Goal: Ask a question

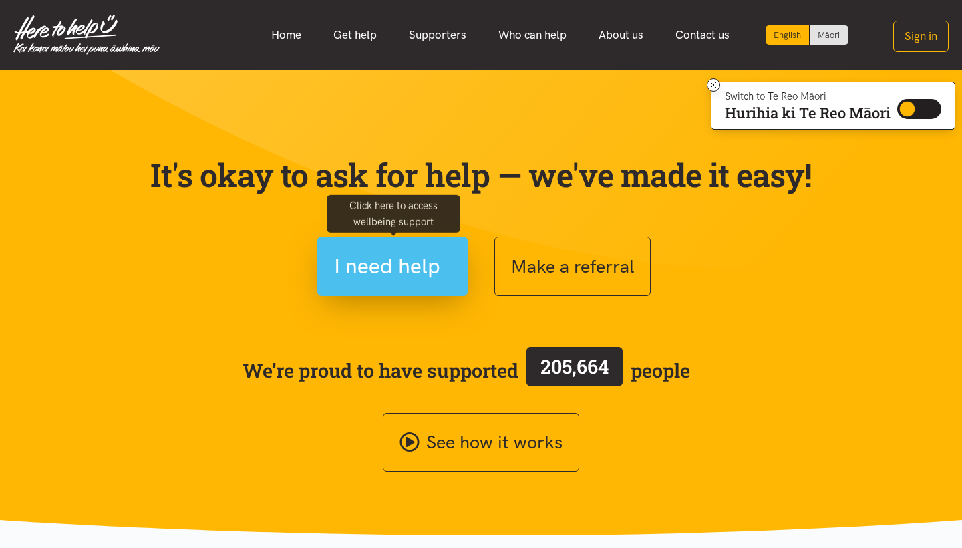
click at [410, 264] on span "I need help" at bounding box center [387, 266] width 106 height 34
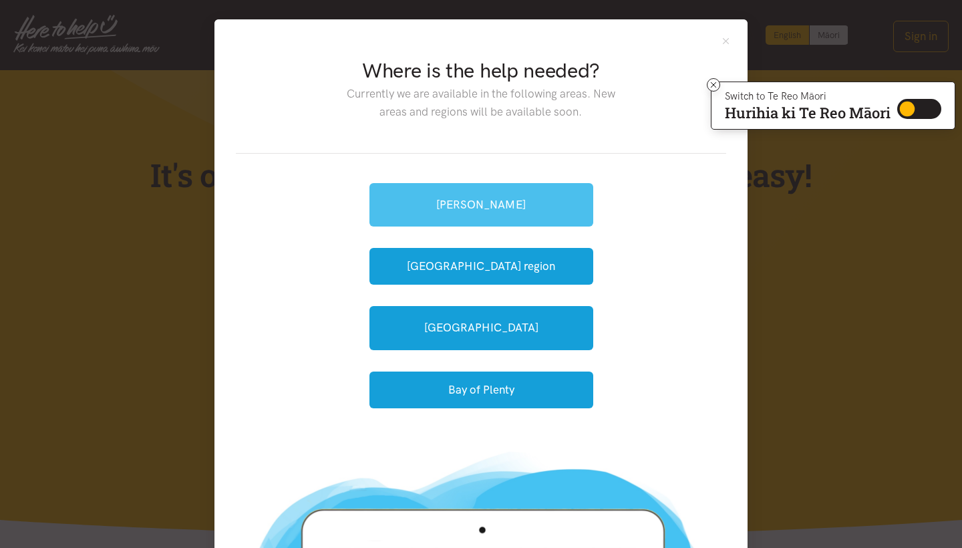
click at [529, 213] on link "[PERSON_NAME]" at bounding box center [482, 204] width 224 height 43
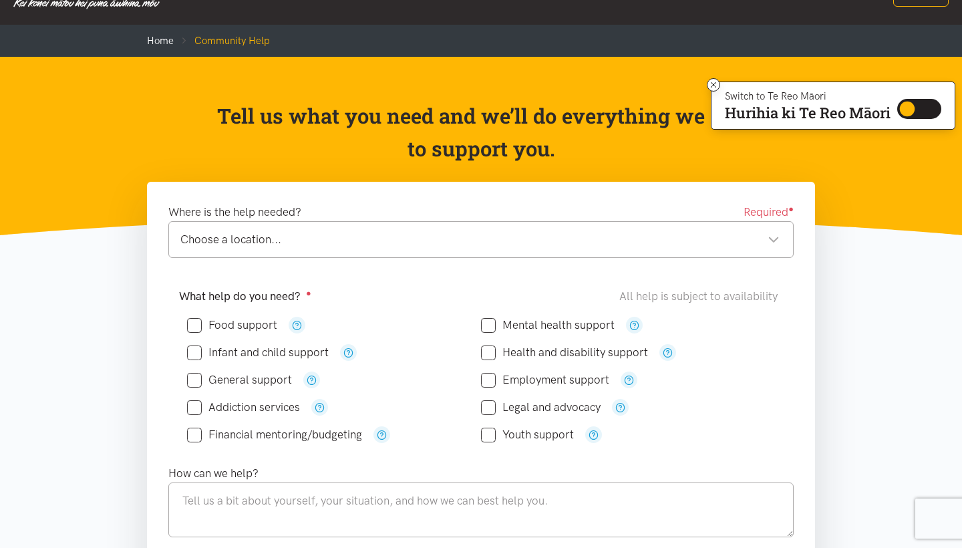
scroll to position [49, 0]
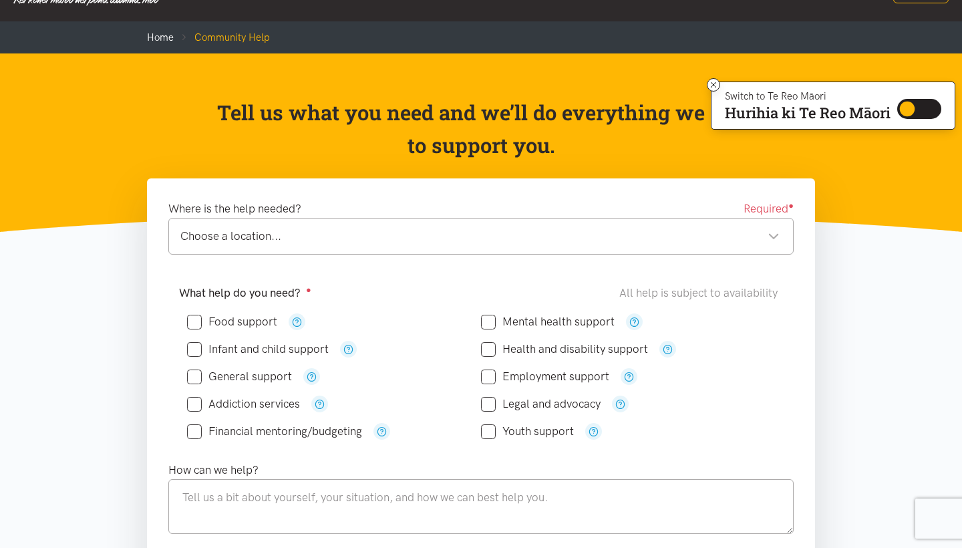
click at [312, 227] on div "Choose a location..." at bounding box center [479, 236] width 599 height 18
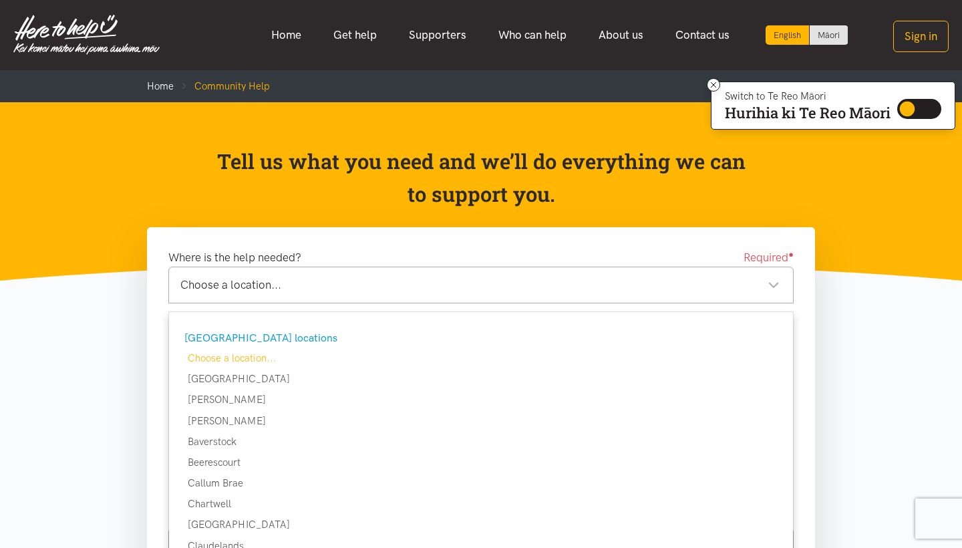
scroll to position [0, 0]
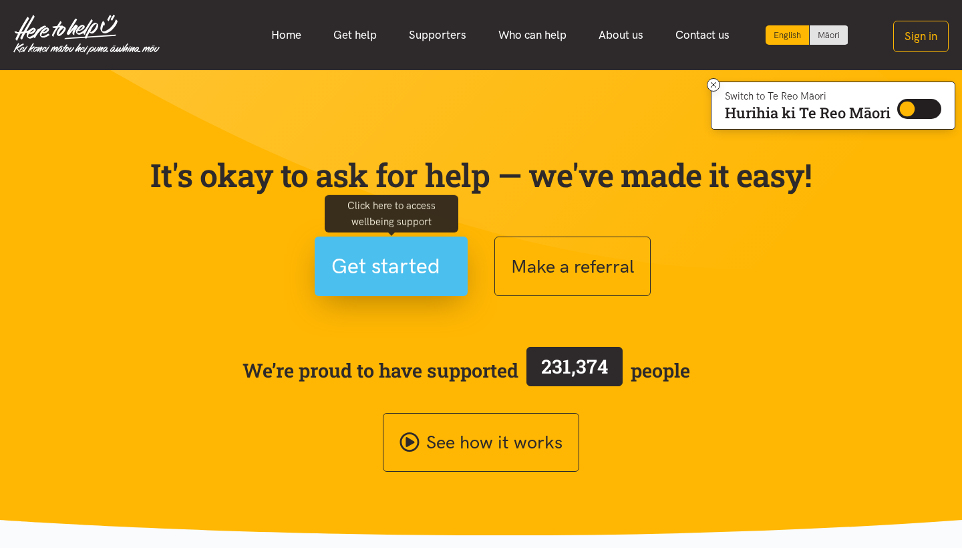
click at [392, 274] on span "Get started" at bounding box center [385, 266] width 109 height 34
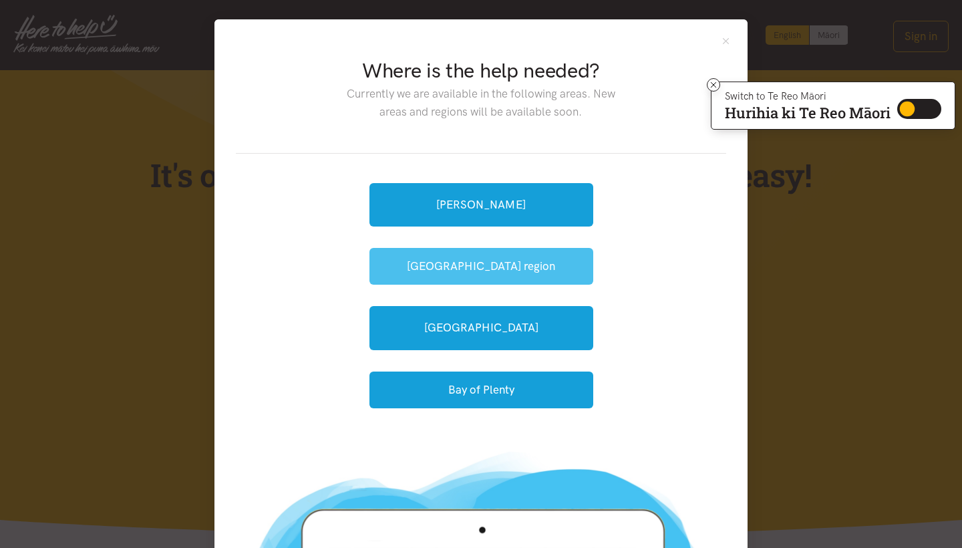
click at [515, 263] on button "[GEOGRAPHIC_DATA] region" at bounding box center [482, 266] width 224 height 37
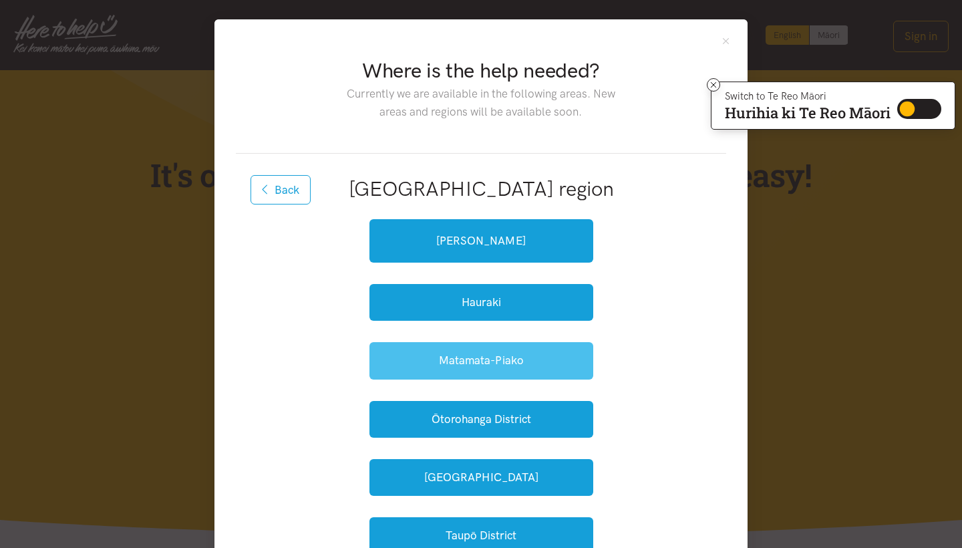
click at [456, 365] on button "Matamata-Piako" at bounding box center [482, 360] width 224 height 37
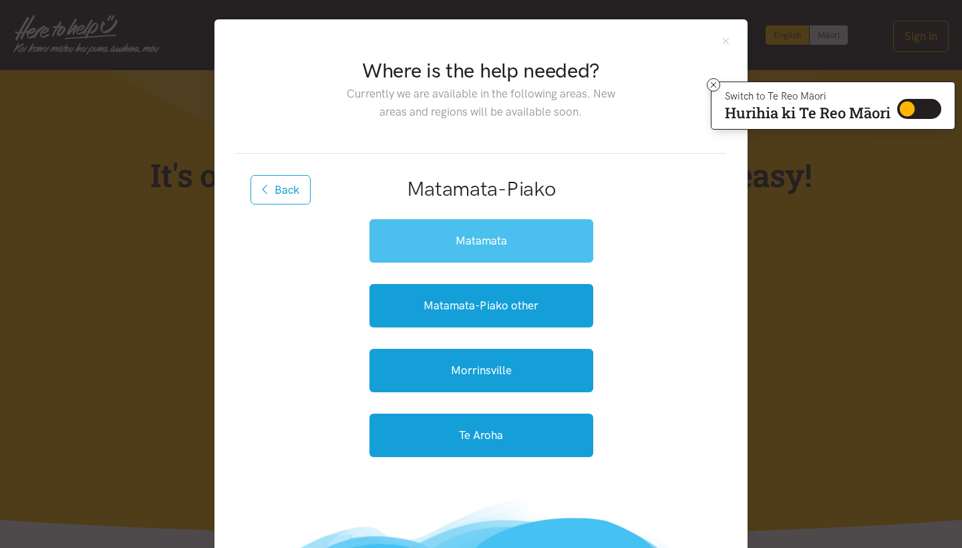
click at [461, 235] on link "Matamata" at bounding box center [482, 240] width 224 height 43
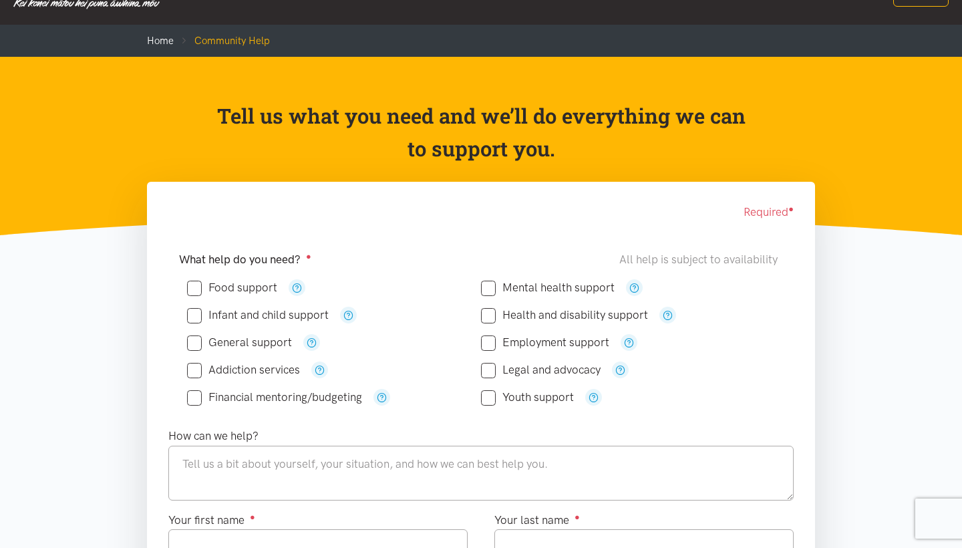
scroll to position [46, 0]
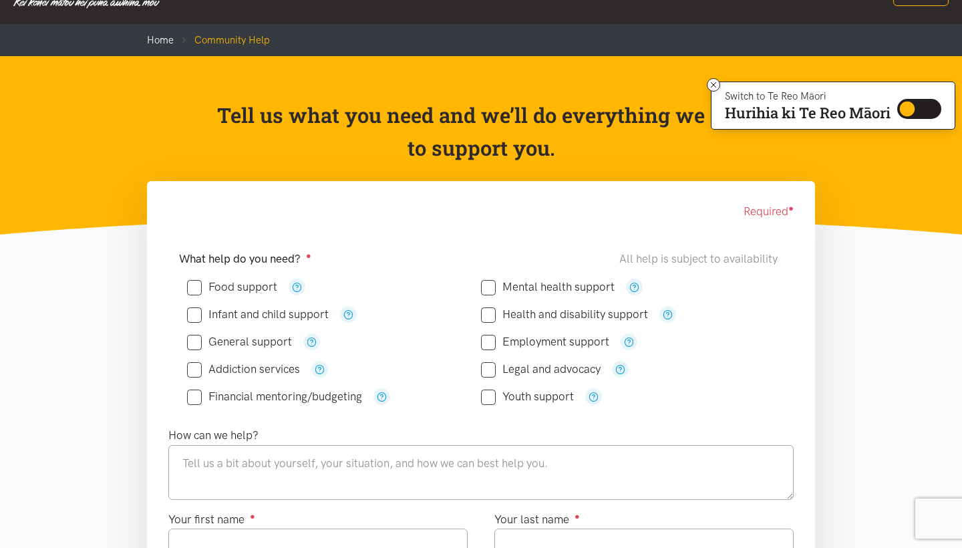
click at [497, 287] on input "Mental health support" at bounding box center [548, 286] width 134 height 11
checkbox input "true"
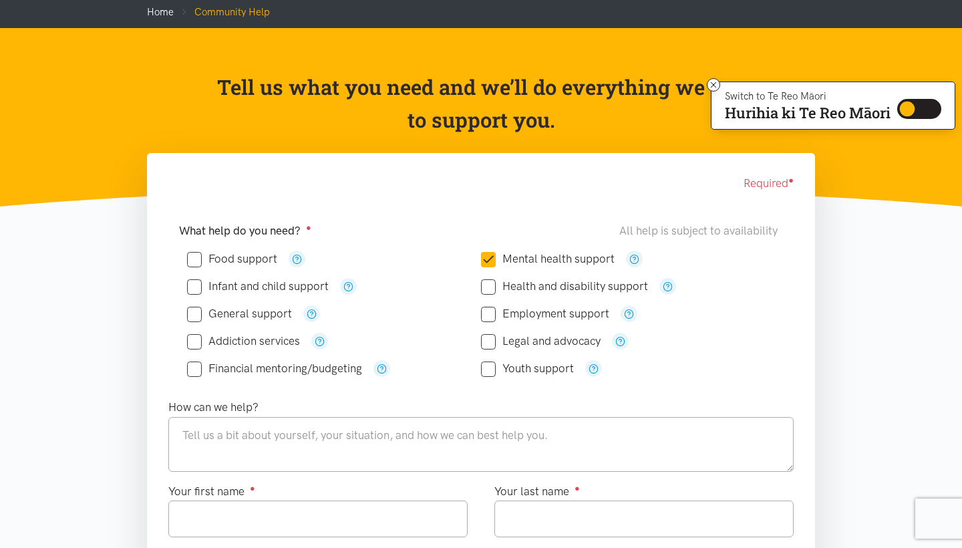
scroll to position [76, 0]
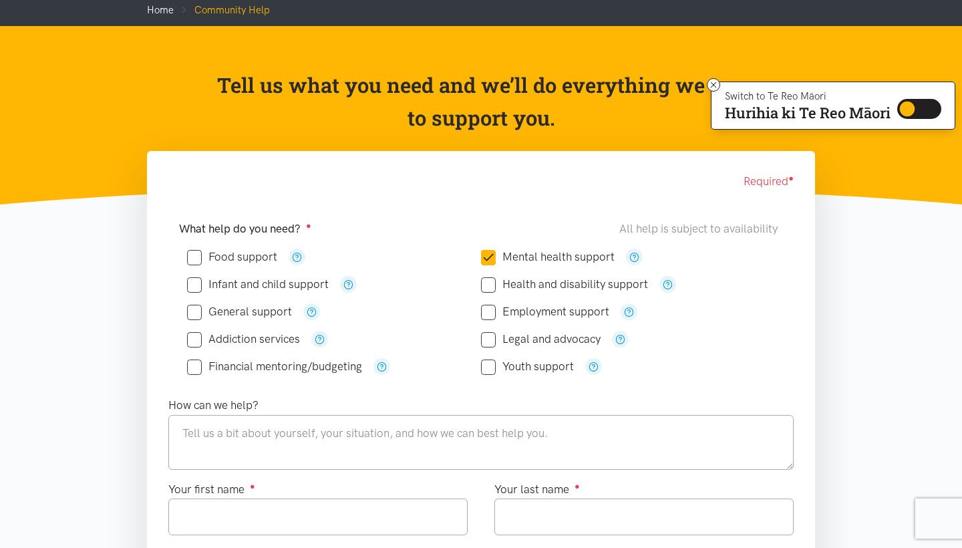
click at [196, 339] on input "Addiction services" at bounding box center [243, 338] width 113 height 11
checkbox input "true"
click at [194, 368] on input "Financial mentoring/budgeting" at bounding box center [274, 366] width 175 height 11
checkbox input "true"
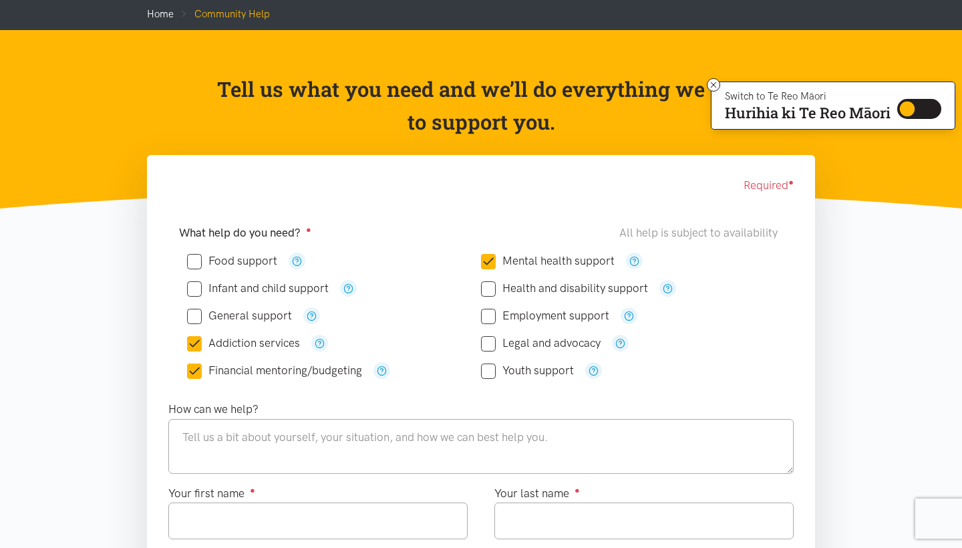
scroll to position [72, 0]
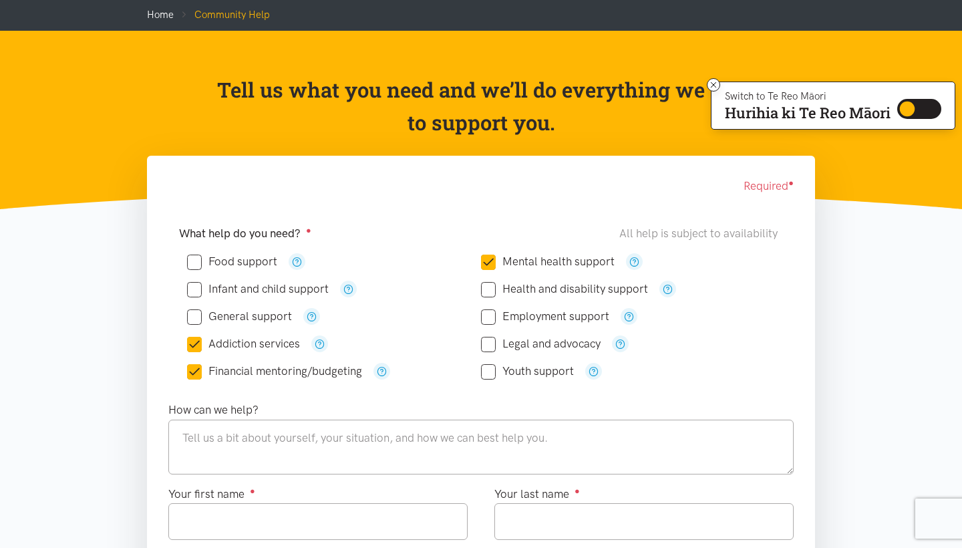
click at [489, 371] on input "Youth support" at bounding box center [527, 371] width 93 height 11
checkbox input "true"
click at [296, 262] on icon "button" at bounding box center [297, 262] width 10 height 10
click at [711, 86] on icon at bounding box center [714, 85] width 10 height 10
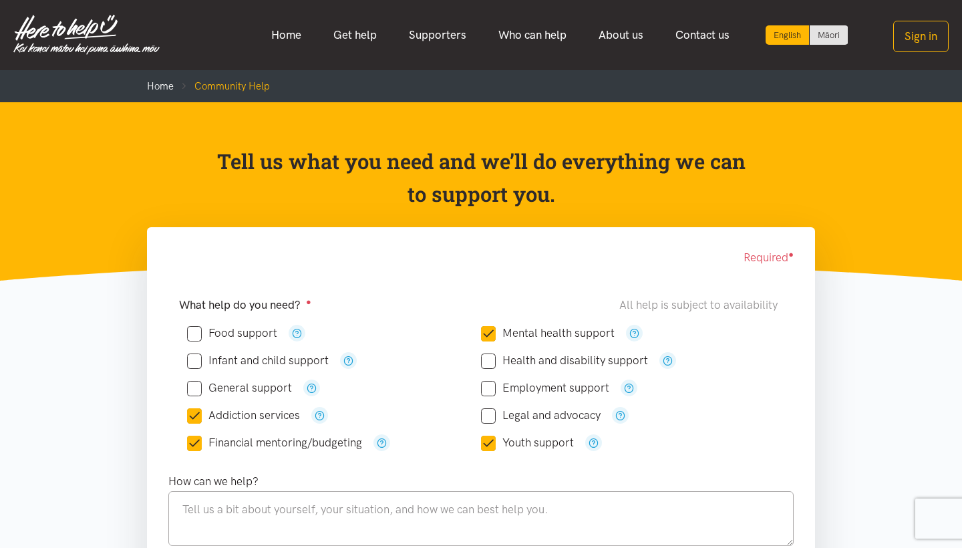
scroll to position [0, 0]
